Goal: Find contact information: Find contact information

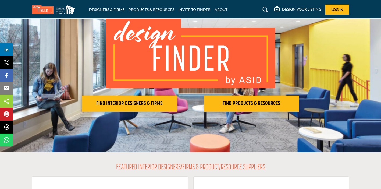
scroll to position [41, 0]
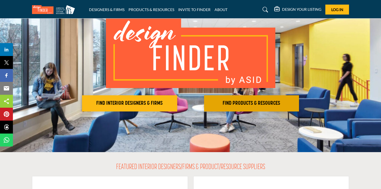
click at [262, 104] on h2 "FIND PRODUCTS & RESOURCES" at bounding box center [252, 103] width 92 height 6
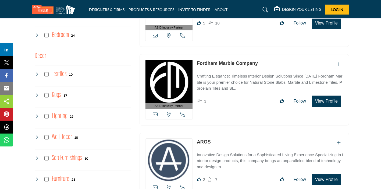
scroll to position [648, 0]
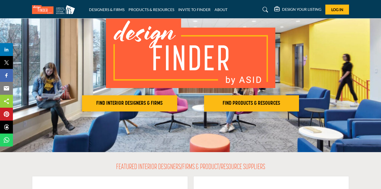
scroll to position [41, 0]
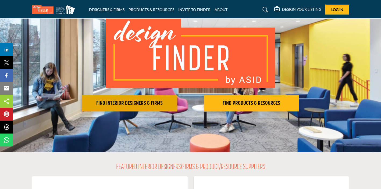
click at [129, 104] on h2 "FIND INTERIOR DESIGNERS & FIRMS" at bounding box center [130, 103] width 92 height 6
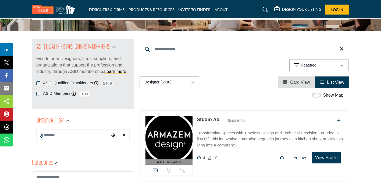
scroll to position [90, 0]
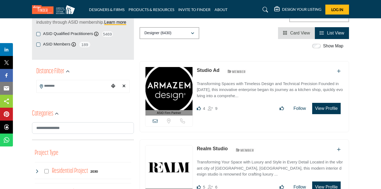
click at [210, 71] on link "Studio Ad" at bounding box center [208, 70] width 23 height 5
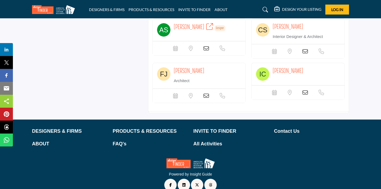
scroll to position [444, 0]
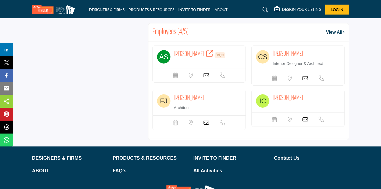
click at [207, 78] on icon at bounding box center [206, 75] width 5 height 5
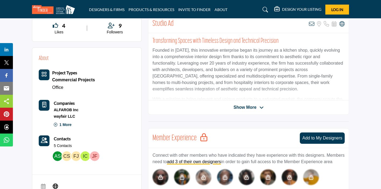
scroll to position [162, 0]
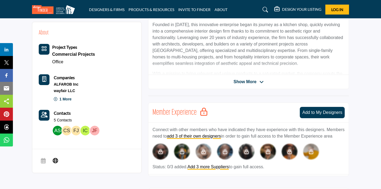
click at [263, 80] on icon at bounding box center [262, 82] width 4 height 5
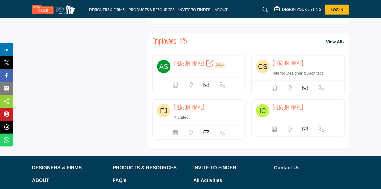
scroll to position [501, 0]
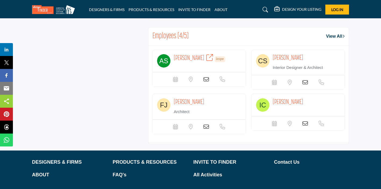
drag, startPoint x: 304, startPoint y: 65, endPoint x: 287, endPoint y: 65, distance: 17.2
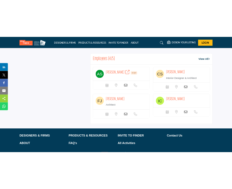
scroll to position [500, 0]
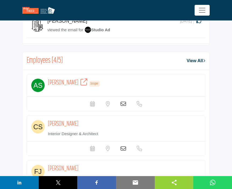
click at [72, 121] on span "Camila Suescun" at bounding box center [63, 124] width 31 height 7
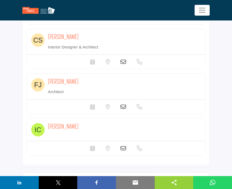
scroll to position [587, 0]
click at [59, 78] on span "Frank Jose" at bounding box center [63, 81] width 31 height 7
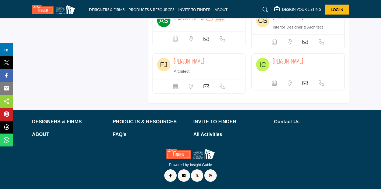
scroll to position [523, 0]
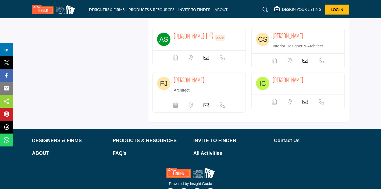
click at [289, 40] on span "Camila Suescun" at bounding box center [288, 36] width 31 height 7
click at [291, 40] on span "Camila Suescun" at bounding box center [288, 36] width 31 height 7
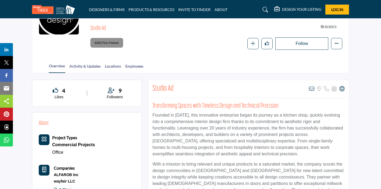
scroll to position [70, 0]
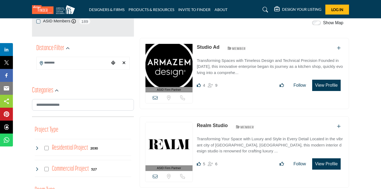
scroll to position [156, 0]
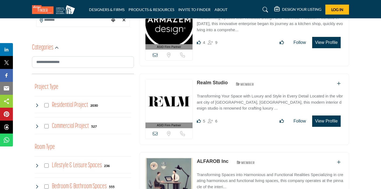
click at [175, 97] on img at bounding box center [169, 100] width 47 height 43
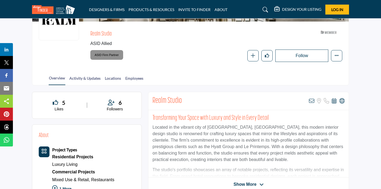
scroll to position [58, 0]
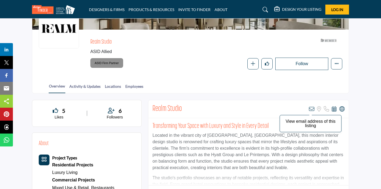
click at [312, 108] on icon at bounding box center [311, 108] width 5 height 5
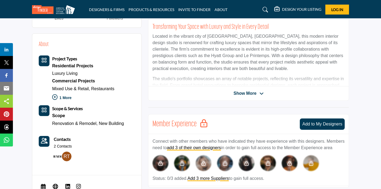
scroll to position [90, 0]
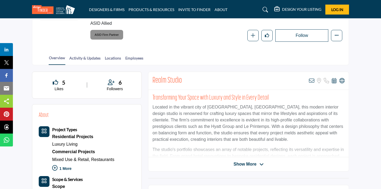
scroll to position [58, 0]
